Goal: Task Accomplishment & Management: Use online tool/utility

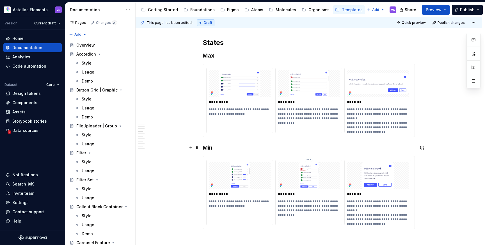
scroll to position [1443, 0]
click at [267, 85] on img at bounding box center [240, 84] width 62 height 27
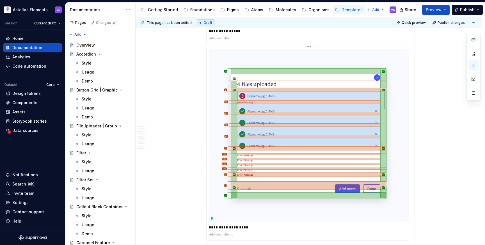
scroll to position [1899, 0]
click at [323, 67] on img at bounding box center [309, 135] width 200 height 173
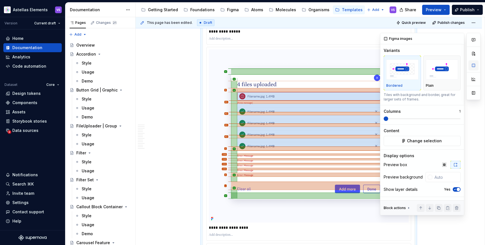
click at [474, 65] on button "button" at bounding box center [473, 65] width 10 height 10
click at [425, 140] on span "Change selection" at bounding box center [424, 141] width 35 height 6
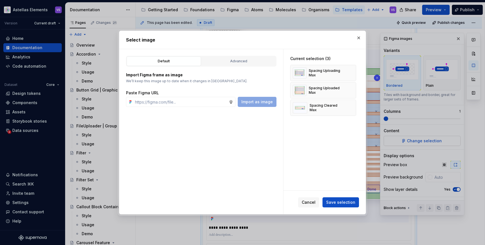
type textarea "*"
paste input "[URL][DOMAIN_NAME]"
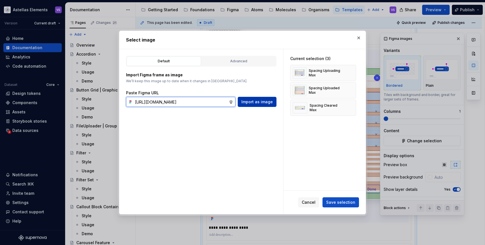
scroll to position [0, 162]
type input "[URL][DOMAIN_NAME]"
click at [265, 100] on span "Import as image" at bounding box center [256, 102] width 31 height 6
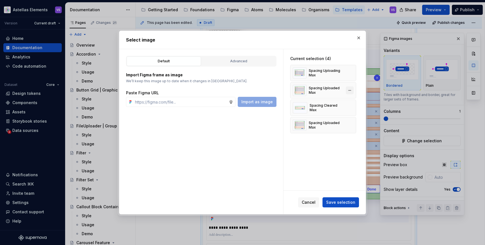
click at [353, 90] on button "button" at bounding box center [349, 90] width 8 height 8
click at [345, 205] on button "Save selection" at bounding box center [340, 202] width 36 height 10
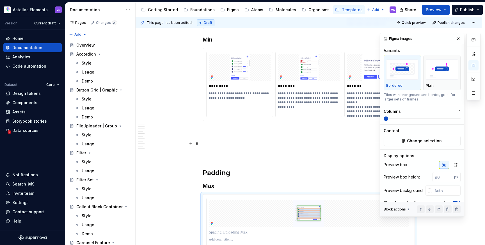
scroll to position [1620, 0]
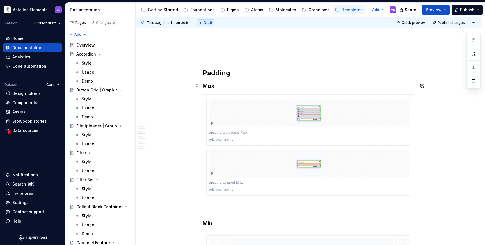
scroll to position [1580, 0]
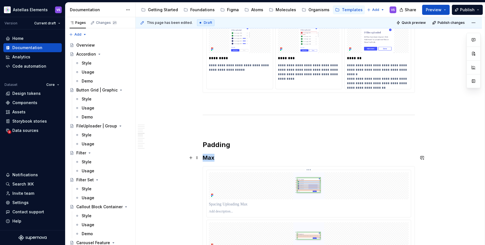
click at [347, 177] on img at bounding box center [309, 185] width 200 height 27
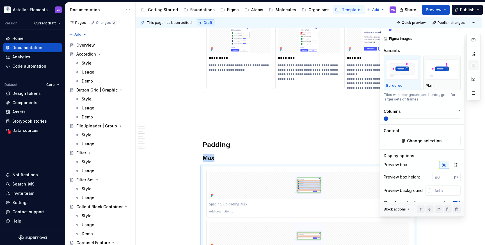
click at [472, 63] on button "button" at bounding box center [473, 65] width 10 height 10
type textarea "*"
click at [430, 140] on span "Change selection" at bounding box center [424, 141] width 35 height 6
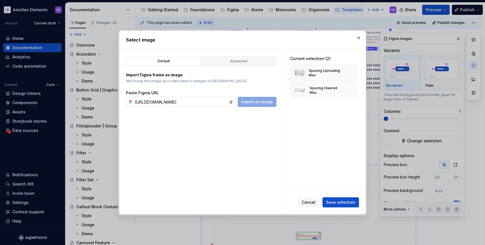
scroll to position [0, 162]
type input "[URL][DOMAIN_NAME]"
click at [260, 95] on div "Paste Figma URL" at bounding box center [201, 93] width 150 height 6
click at [261, 102] on span "Import as image" at bounding box center [256, 102] width 31 height 6
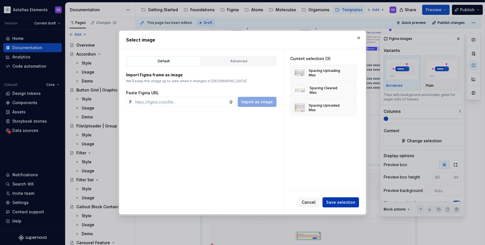
click at [346, 207] on button "Save selection" at bounding box center [340, 202] width 36 height 10
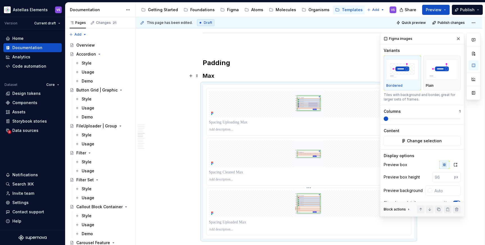
scroll to position [1679, 0]
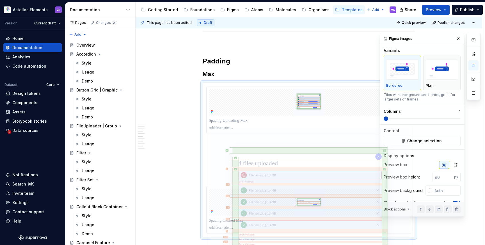
drag, startPoint x: 322, startPoint y: 176, endPoint x: 330, endPoint y: 49, distance: 127.3
click at [331, 49] on body "Astellas Elements VS Version Current draft Home Documentation Analytics Code au…" at bounding box center [242, 122] width 485 height 245
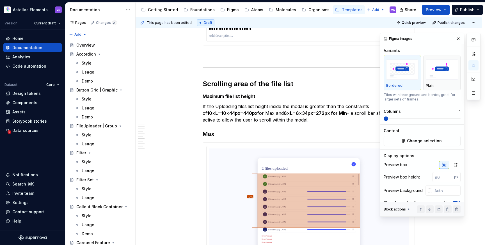
scroll to position [2609, 0]
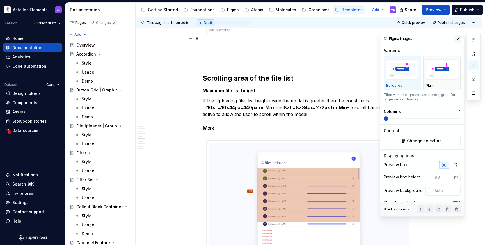
click at [459, 36] on button "button" at bounding box center [458, 39] width 8 height 8
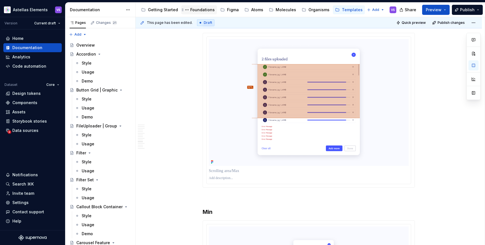
scroll to position [2710, 0]
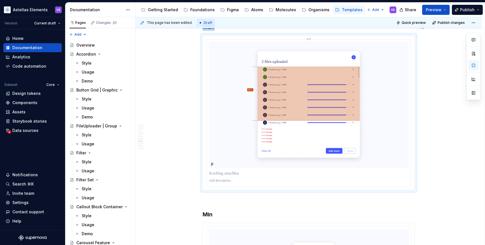
click at [331, 96] on img at bounding box center [309, 105] width 200 height 126
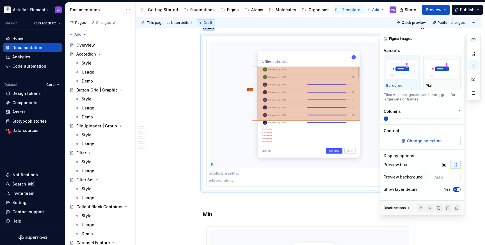
click at [420, 142] on span "Change selection" at bounding box center [424, 141] width 35 height 6
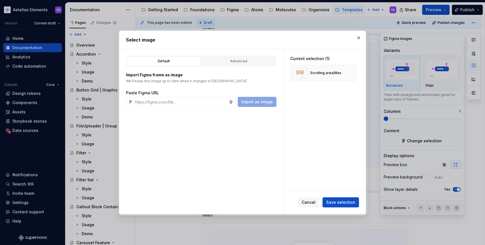
type textarea "*"
paste input "https://www.figma.com/design/pMGGIYw1Wba9jgLNxIEET8/Documentation-Template?node…"
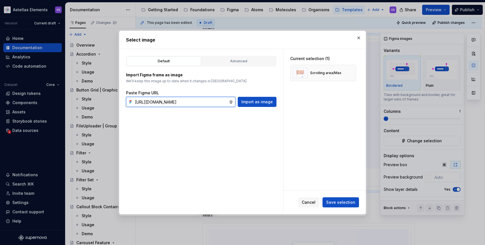
scroll to position [0, 156]
type input "https://www.figma.com/design/pMGGIYw1Wba9jgLNxIEET8/Documentation-Template?node…"
click at [258, 103] on span "Import as image" at bounding box center [256, 102] width 31 height 6
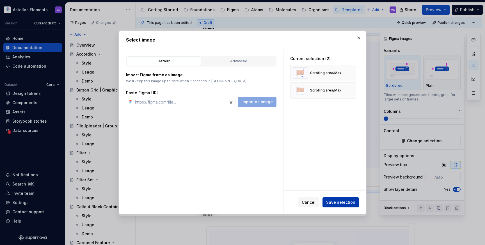
click at [343, 202] on span "Save selection" at bounding box center [340, 202] width 29 height 6
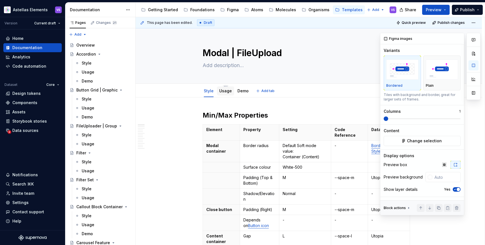
click at [226, 92] on link "Usage" at bounding box center [225, 90] width 13 height 5
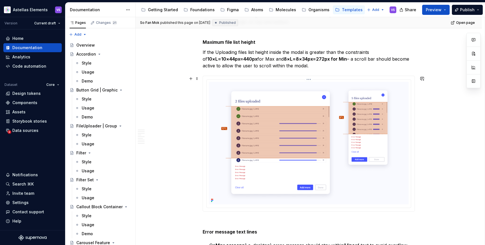
scroll to position [437, 0]
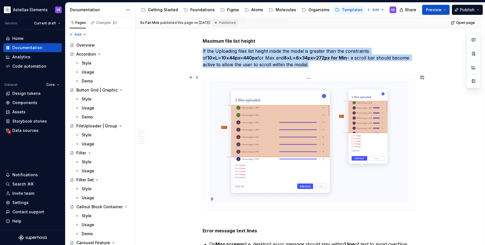
click at [335, 143] on img at bounding box center [309, 142] width 200 height 122
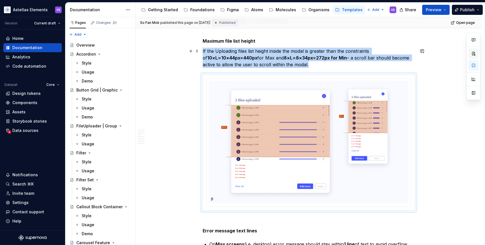
type textarea "*"
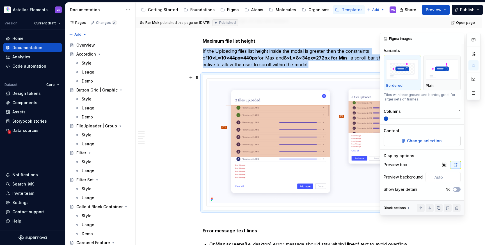
click at [419, 145] on button "Change selection" at bounding box center [421, 141] width 77 height 10
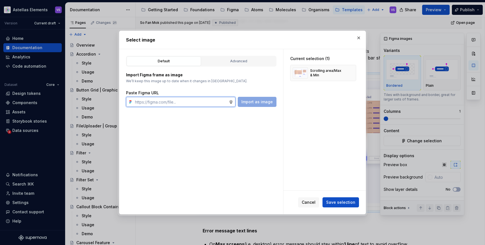
paste input "https://www.figma.com/design/pMGGIYw1Wba9jgLNxIEET8/Documentation-Template?node…"
type input "https://www.figma.com/design/pMGGIYw1Wba9jgLNxIEET8/Documentation-Template?node…"
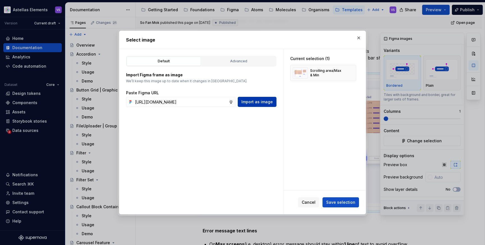
scroll to position [0, 0]
click at [272, 101] on button "Import as image" at bounding box center [257, 102] width 39 height 10
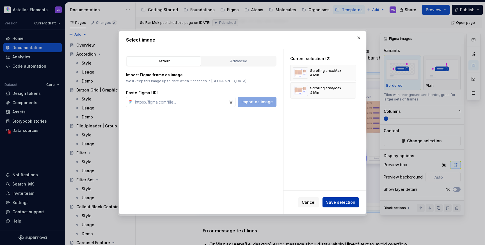
click at [341, 202] on span "Save selection" at bounding box center [340, 202] width 29 height 6
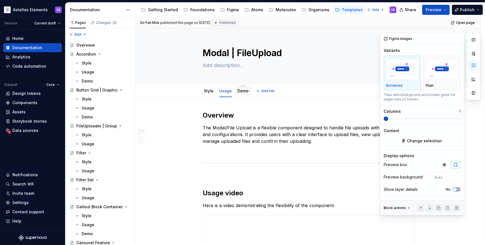
click at [243, 92] on link "Demo" at bounding box center [242, 90] width 11 height 5
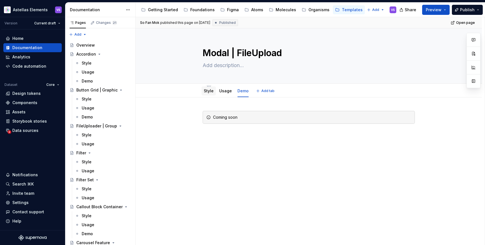
click at [209, 90] on link "Style" at bounding box center [209, 90] width 10 height 5
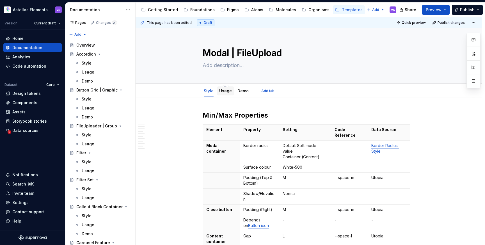
click at [224, 92] on link "Usage" at bounding box center [225, 90] width 13 height 5
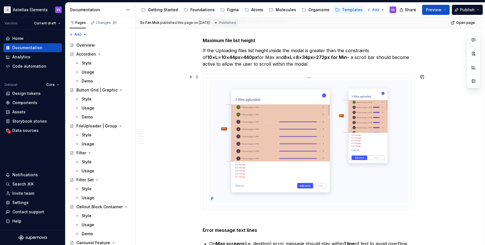
scroll to position [440, 0]
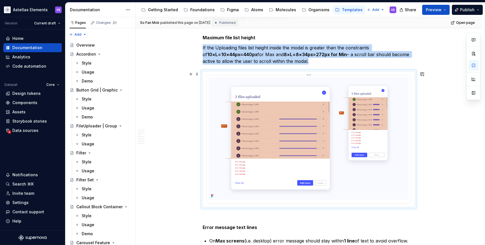
click at [270, 143] on img at bounding box center [309, 138] width 200 height 122
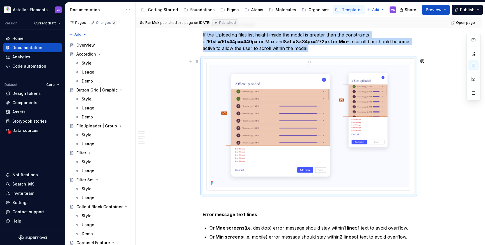
scroll to position [447, 0]
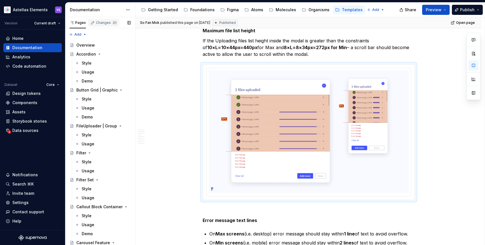
type textarea "*"
